Goal: Task Accomplishment & Management: Use online tool/utility

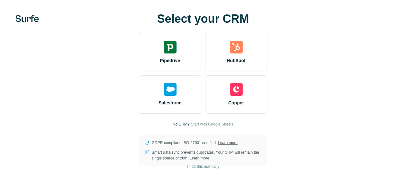
scroll to position [39, 0]
click at [187, 166] on span "I’ll do this manually" at bounding box center [203, 167] width 32 height 6
click at [187, 168] on span "I’ll do this manually" at bounding box center [203, 167] width 32 height 6
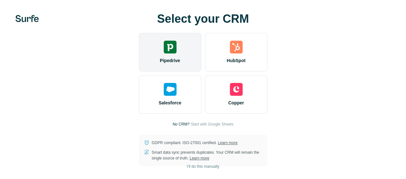
click at [160, 64] on span "Pipedrive" at bounding box center [170, 60] width 20 height 6
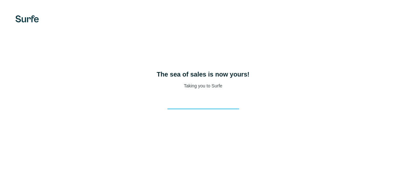
scroll to position [18, 0]
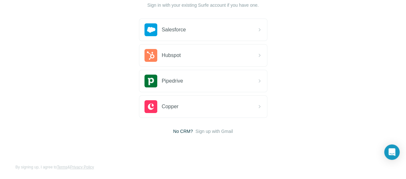
scroll to position [58, 0]
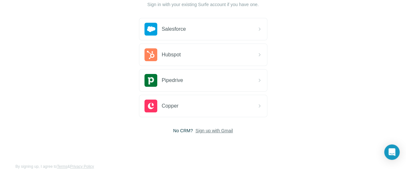
click at [196, 130] on span "Sign up with Gmail" at bounding box center [215, 131] width 38 height 6
click at [139, 146] on button "Sign up with Google" at bounding box center [203, 147] width 128 height 13
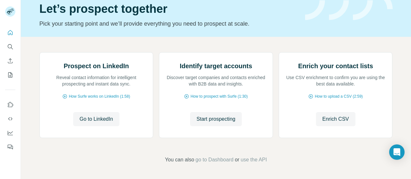
scroll to position [75, 0]
click at [93, 123] on span "Go to LinkedIn" at bounding box center [96, 120] width 33 height 8
click at [345, 123] on span "Enrich CSV" at bounding box center [335, 120] width 27 height 8
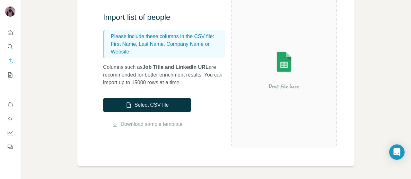
scroll to position [71, 0]
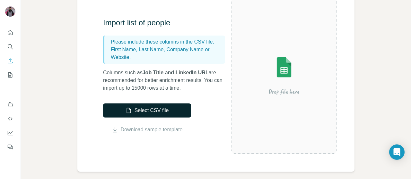
click at [177, 109] on button "Select CSV file" at bounding box center [147, 111] width 88 height 14
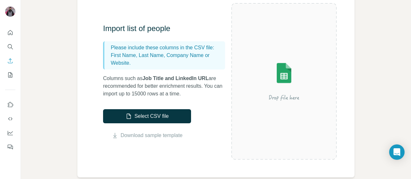
scroll to position [65, 0]
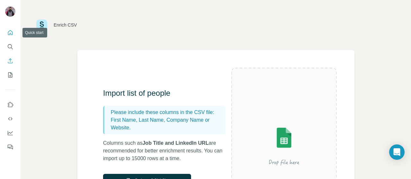
click at [8, 33] on icon "Quick start" at bounding box center [10, 32] width 5 height 5
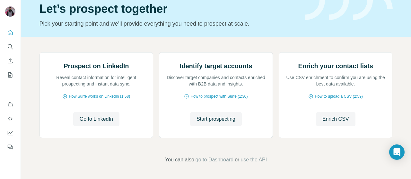
scroll to position [66, 0]
click at [106, 123] on span "Go to LinkedIn" at bounding box center [96, 120] width 33 height 8
